Goal: Task Accomplishment & Management: Use online tool/utility

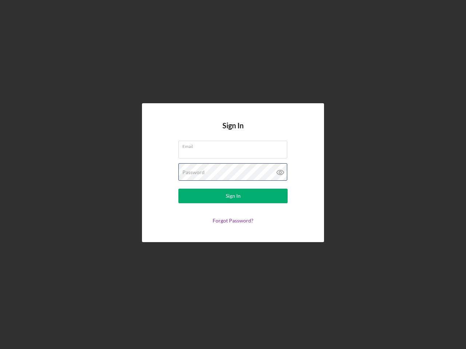
click at [233, 175] on div "Password" at bounding box center [232, 172] width 109 height 18
click at [280, 173] on icon at bounding box center [280, 172] width 18 height 18
